Goal: Contribute content: Contribute content

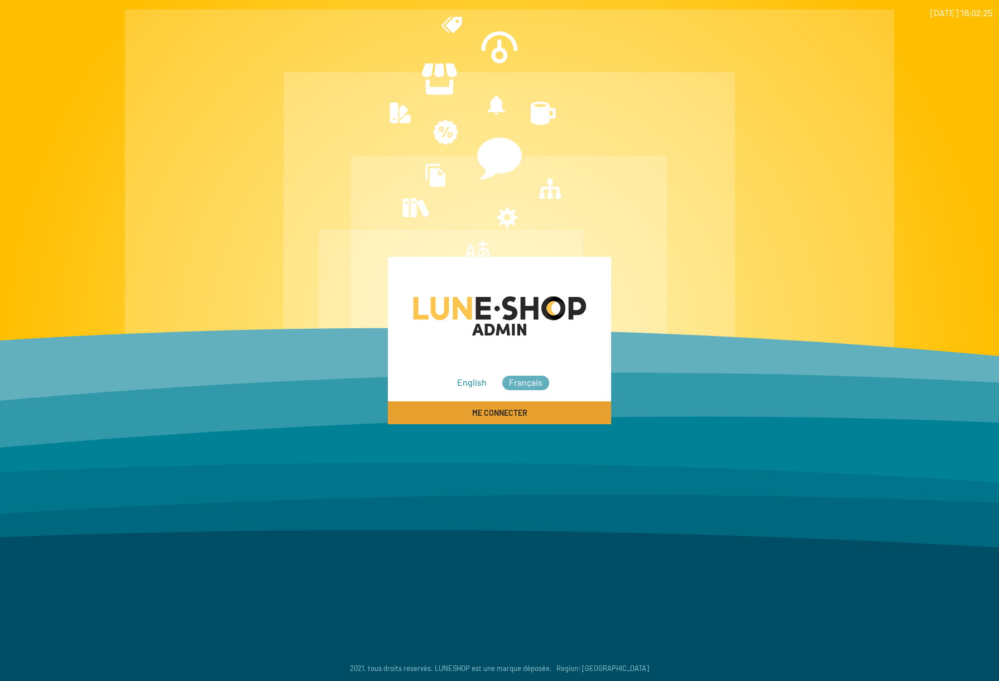
click at [531, 413] on button "Me connecter" at bounding box center [499, 412] width 223 height 23
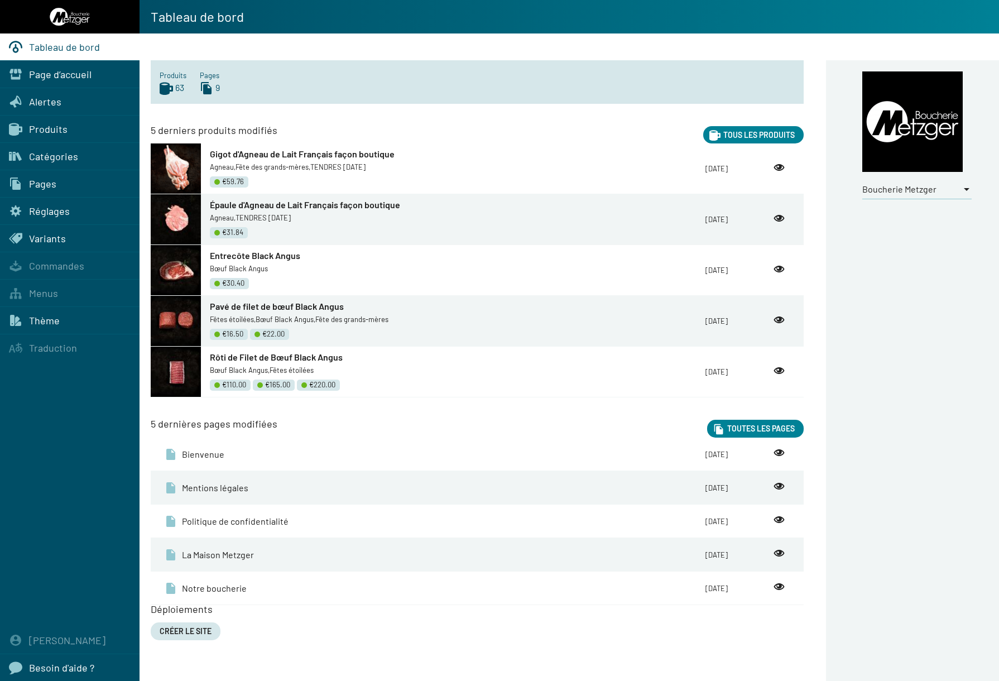
click at [892, 183] on div "Boucherie Metzger" at bounding box center [916, 185] width 109 height 27
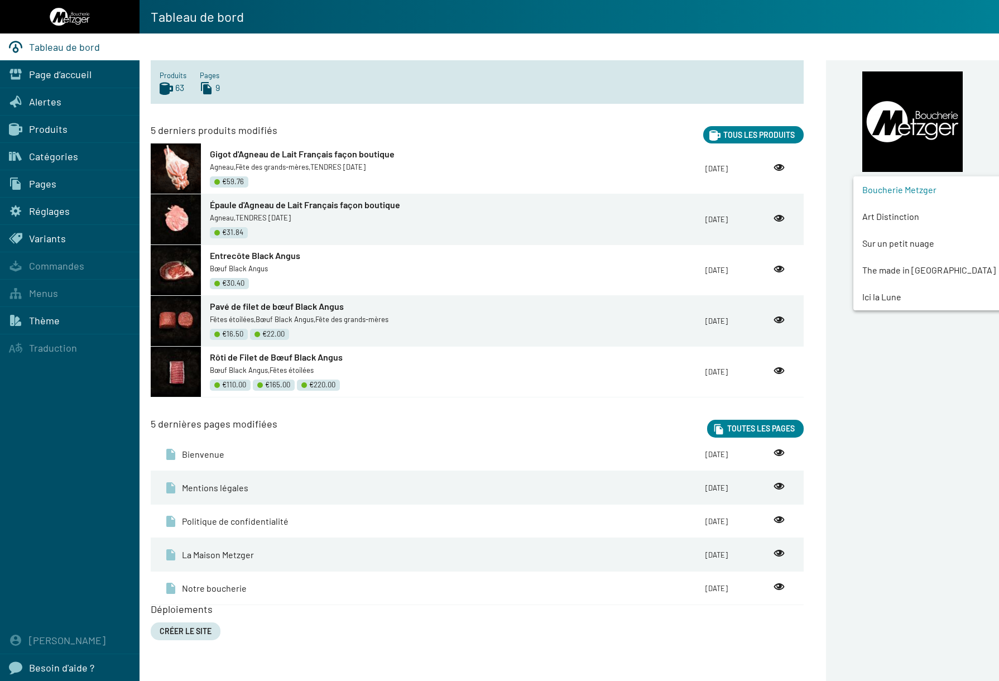
click at [892, 217] on span "Art Distinction" at bounding box center [937, 216] width 151 height 27
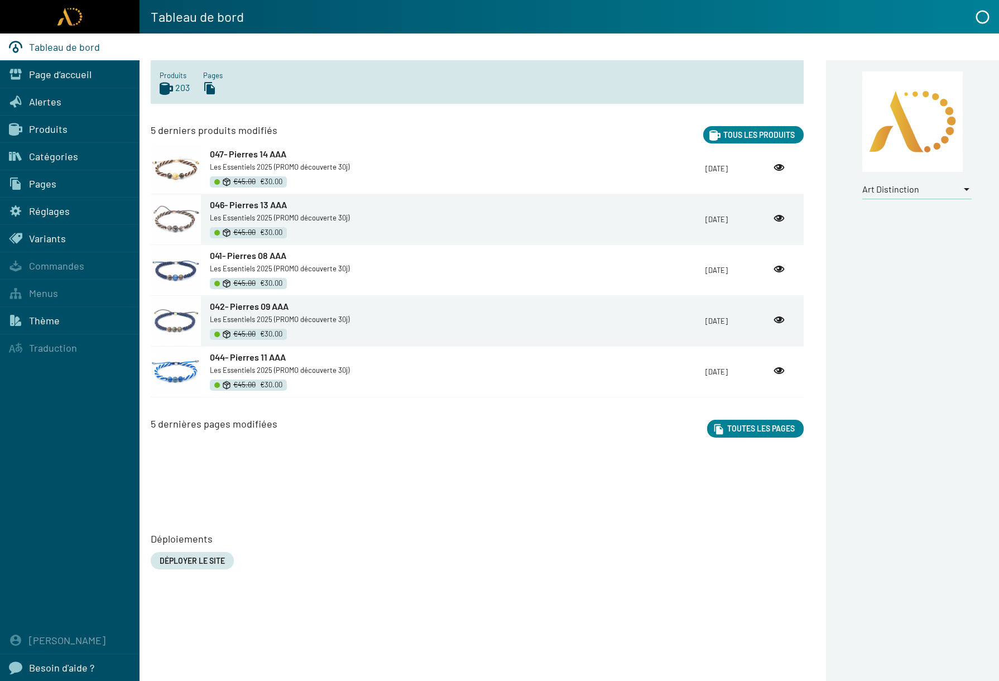
click at [56, 181] on div "Pages" at bounding box center [70, 183] width 140 height 27
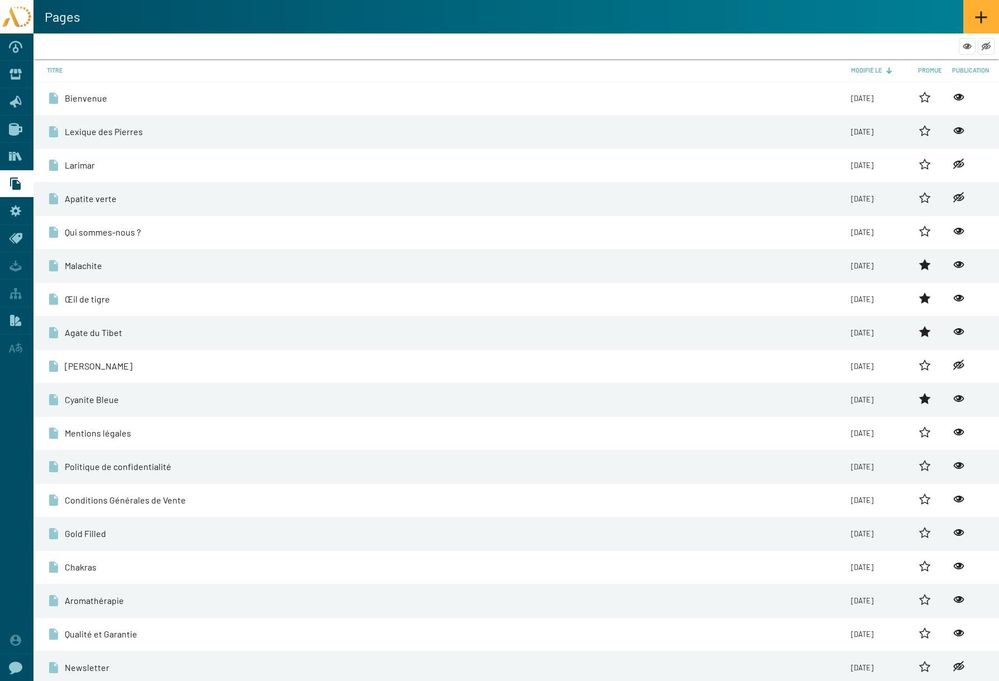
click at [93, 93] on span "Bienvenue" at bounding box center [86, 98] width 42 height 12
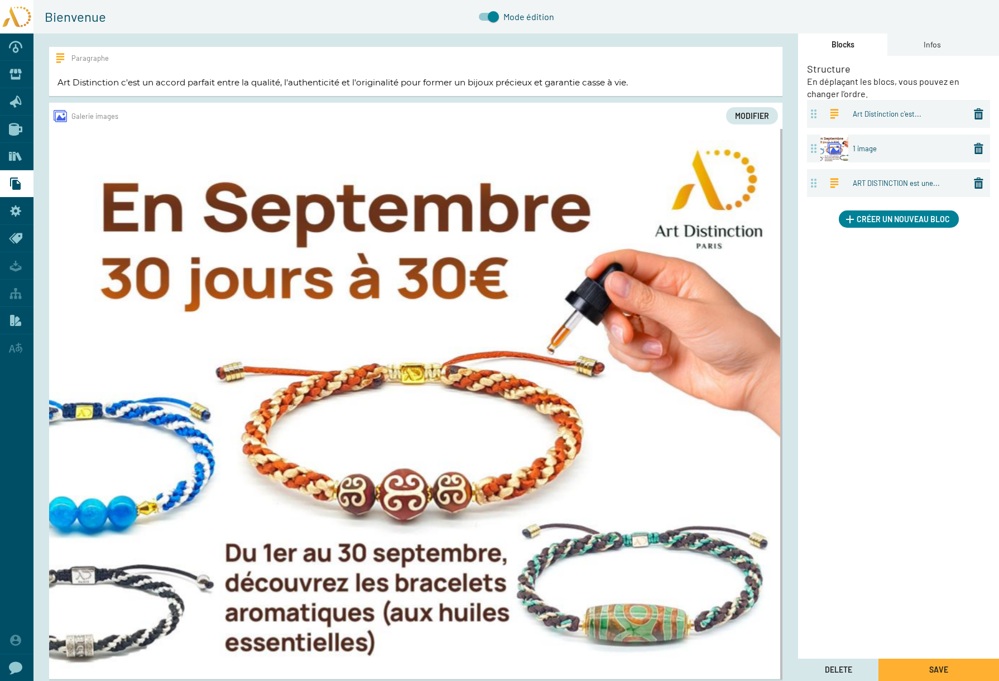
click at [754, 117] on span "Modifier" at bounding box center [752, 115] width 34 height 9
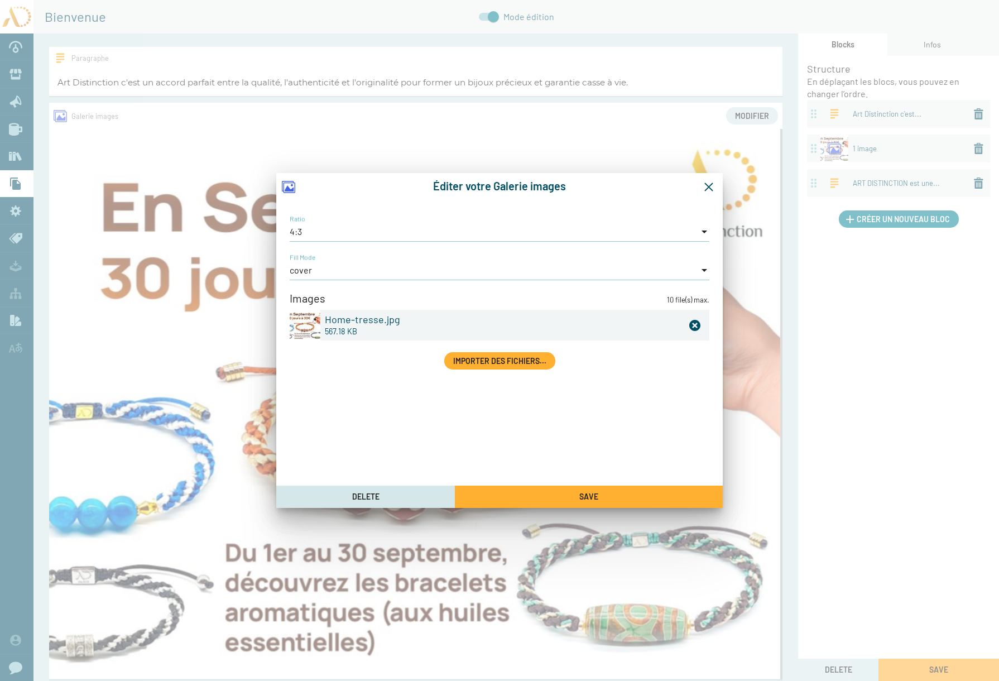
click at [699, 324] on icon at bounding box center [694, 325] width 11 height 11
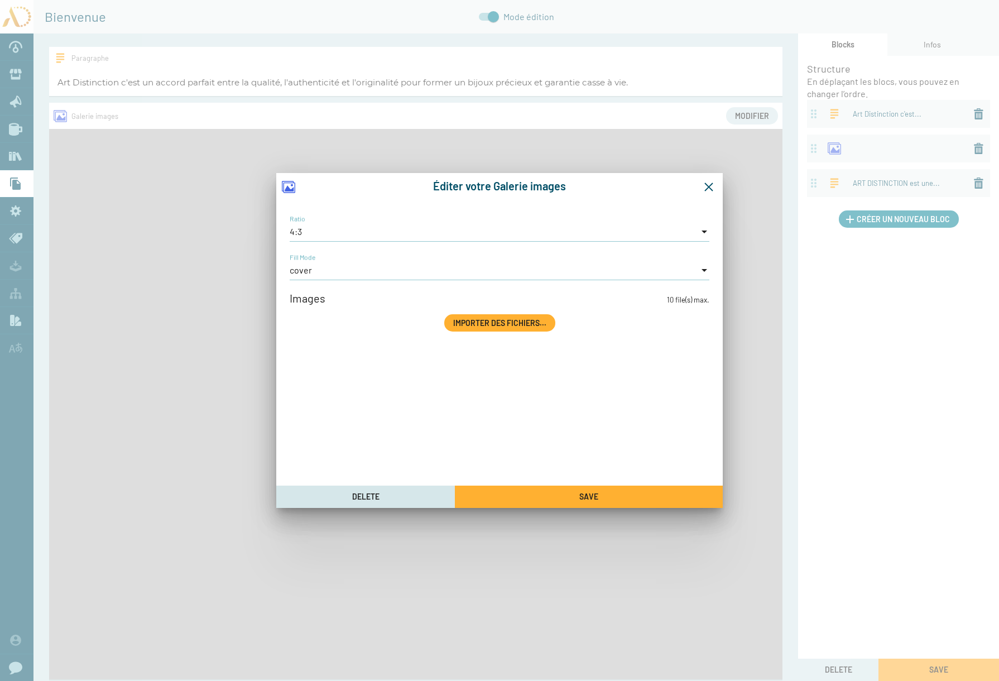
click at [500, 323] on span "Importer des fichiers..." at bounding box center [499, 322] width 93 height 9
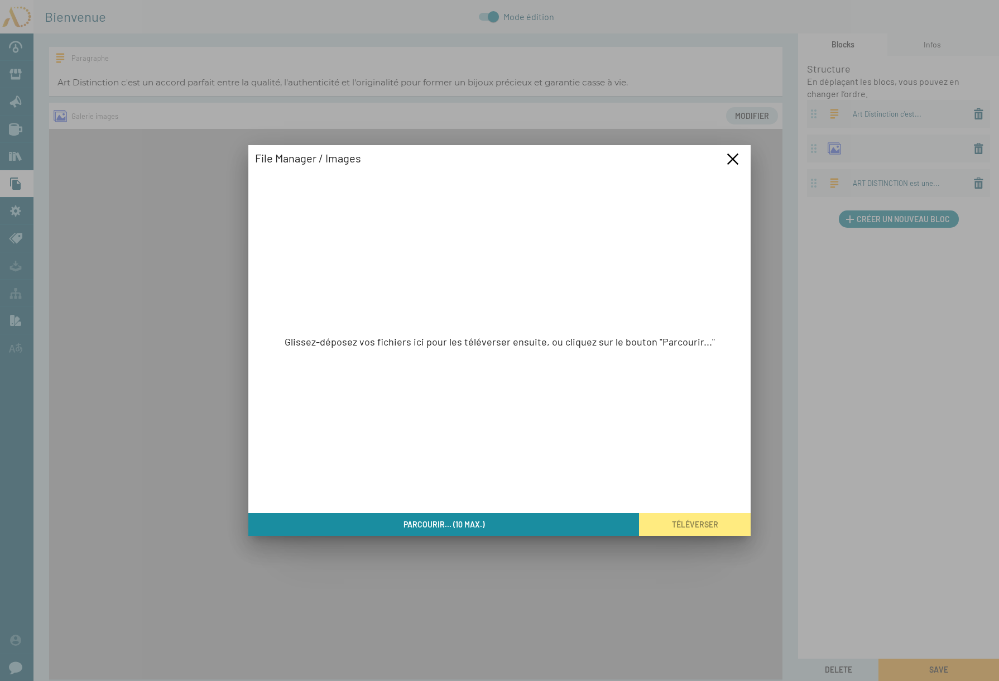
click at [444, 519] on span "Parcourir... (10 max.)" at bounding box center [443, 523] width 81 height 9
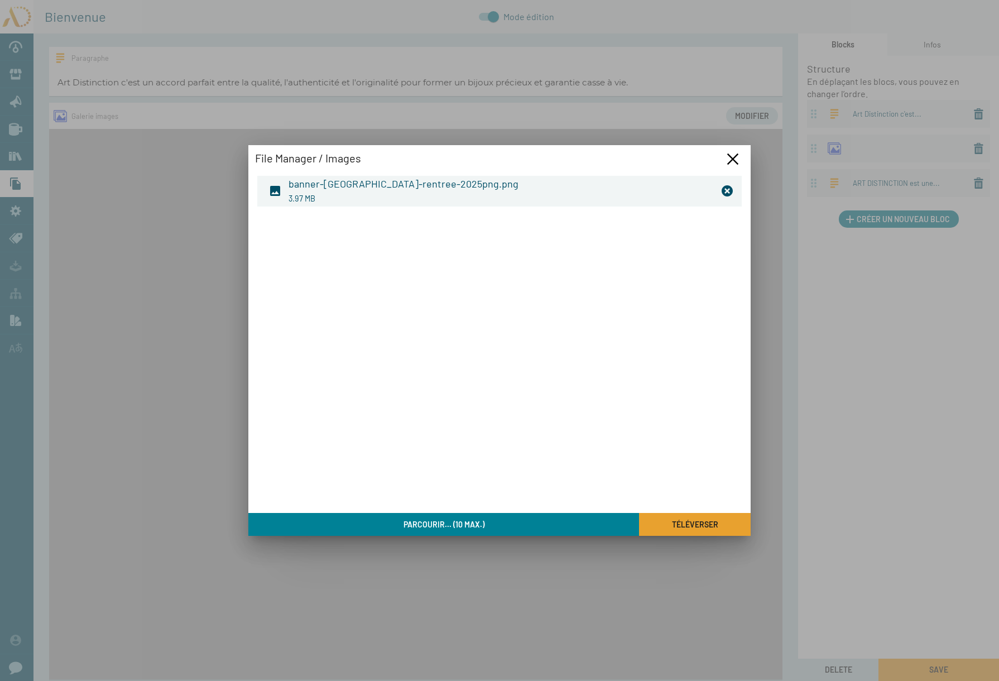
click at [705, 523] on span "Téléverser" at bounding box center [695, 524] width 46 height 9
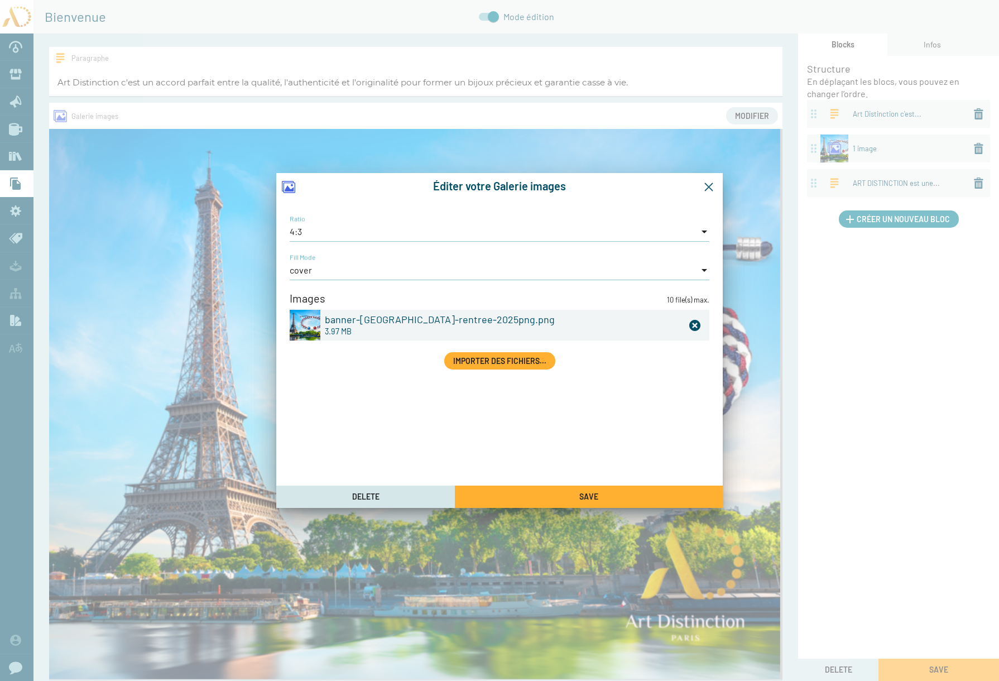
click at [709, 184] on icon "Fermer la fenêtre" at bounding box center [709, 187] width 10 height 10
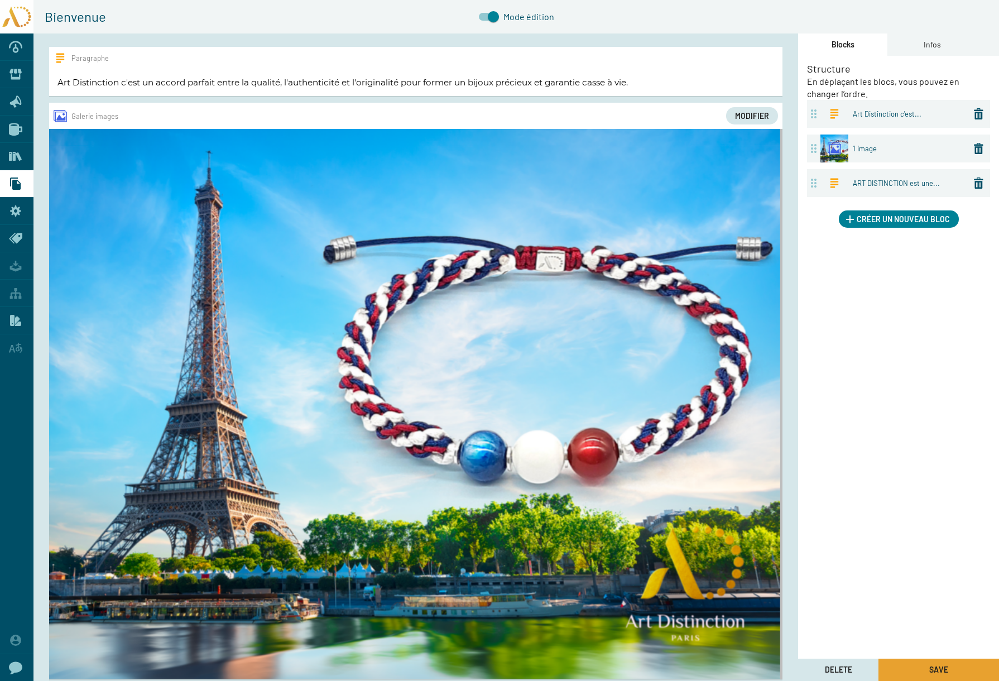
click at [943, 667] on span "Save" at bounding box center [938, 669] width 19 height 9
click at [751, 109] on button "Modifier" at bounding box center [752, 115] width 52 height 17
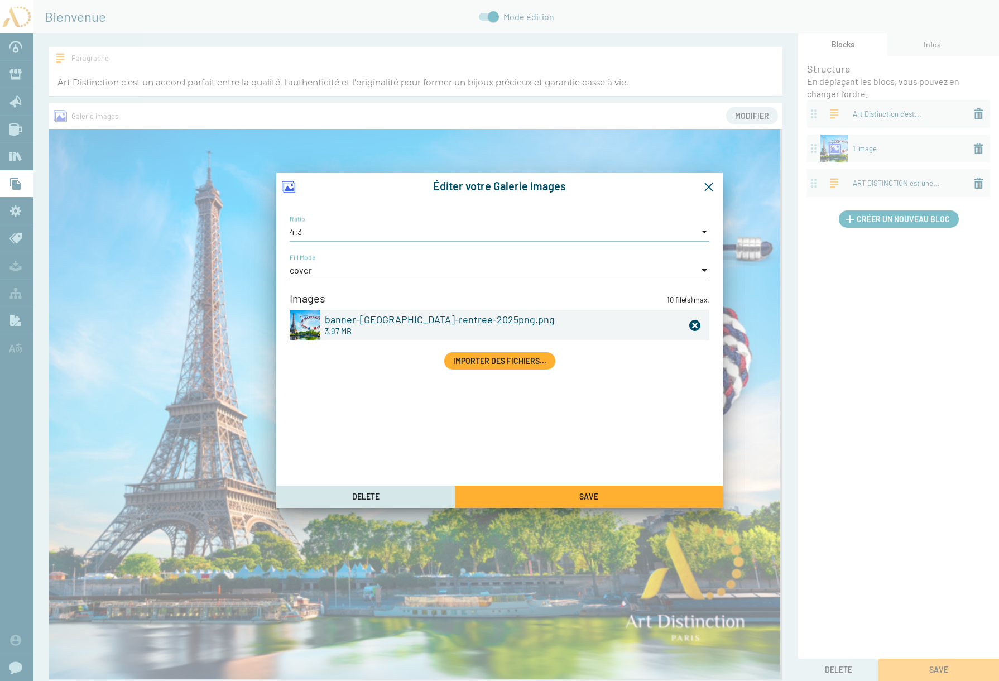
click at [499, 363] on span "Importer des fichiers..." at bounding box center [499, 360] width 93 height 9
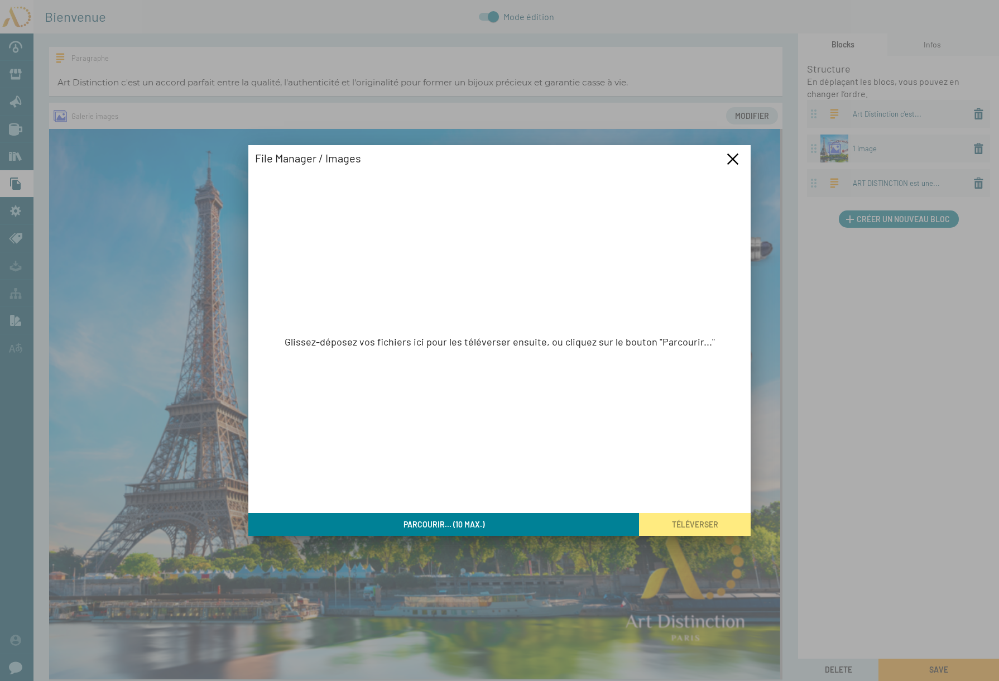
click at [453, 520] on span "Parcourir... (10 max.)" at bounding box center [443, 524] width 81 height 9
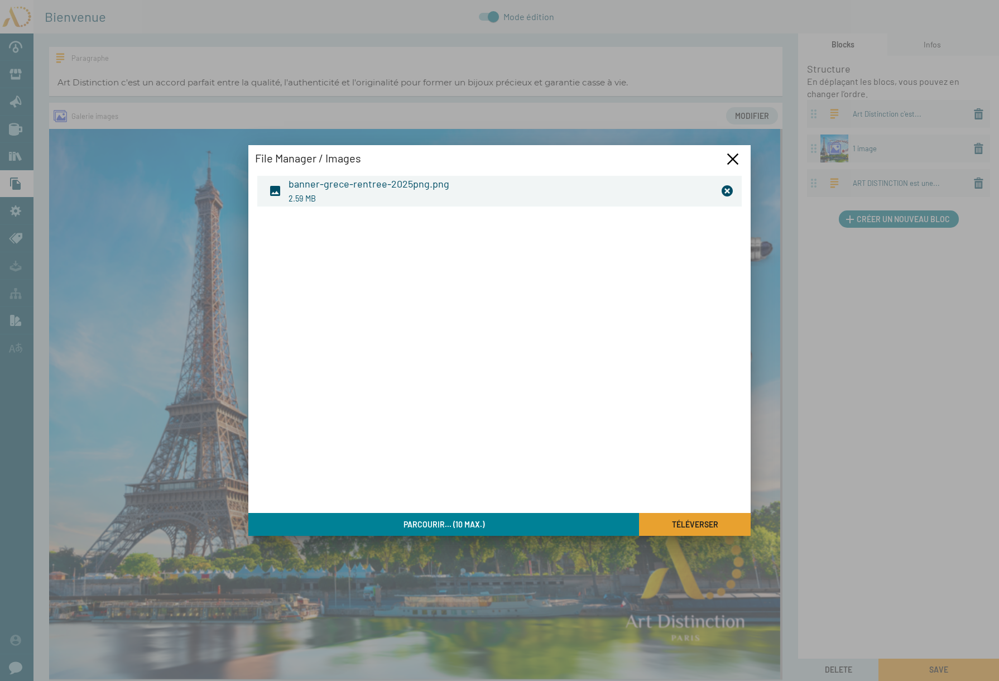
click at [695, 521] on span "Téléverser" at bounding box center [695, 524] width 46 height 9
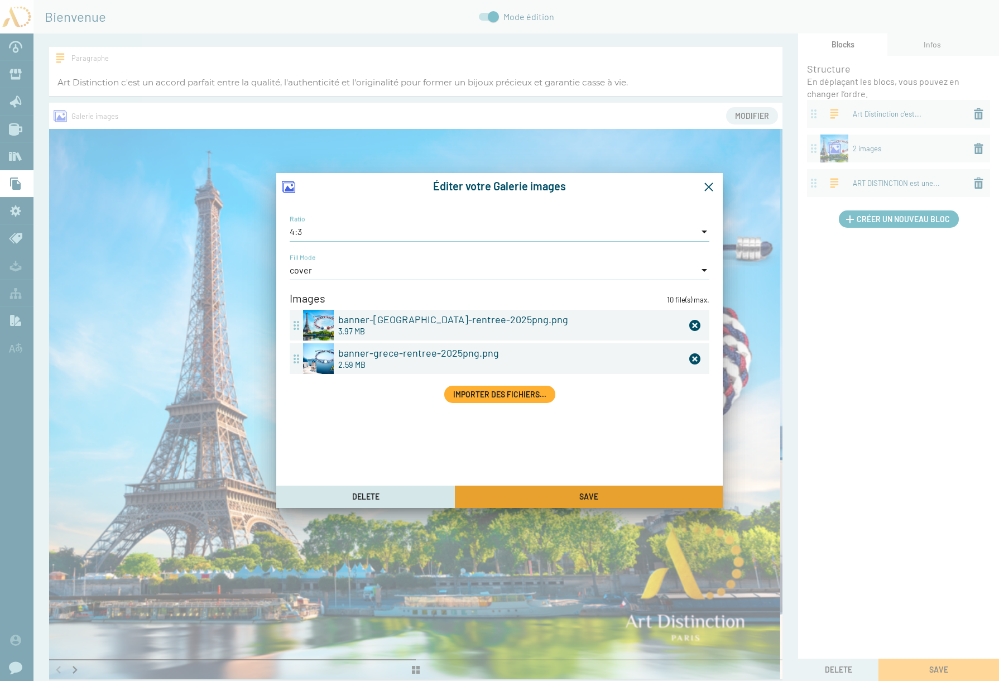
click at [613, 499] on button "Save" at bounding box center [589, 497] width 268 height 22
click at [712, 186] on icon "Fermer la fenêtre" at bounding box center [709, 187] width 10 height 10
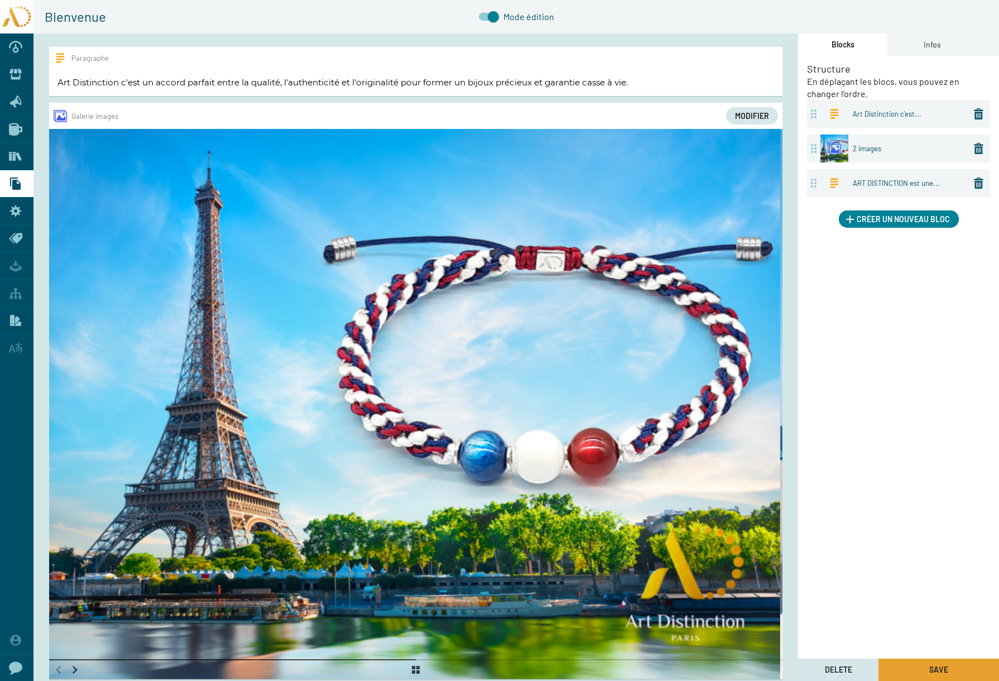
click at [928, 670] on button "Save" at bounding box center [938, 670] width 121 height 22
